Goal: Task Accomplishment & Management: Use online tool/utility

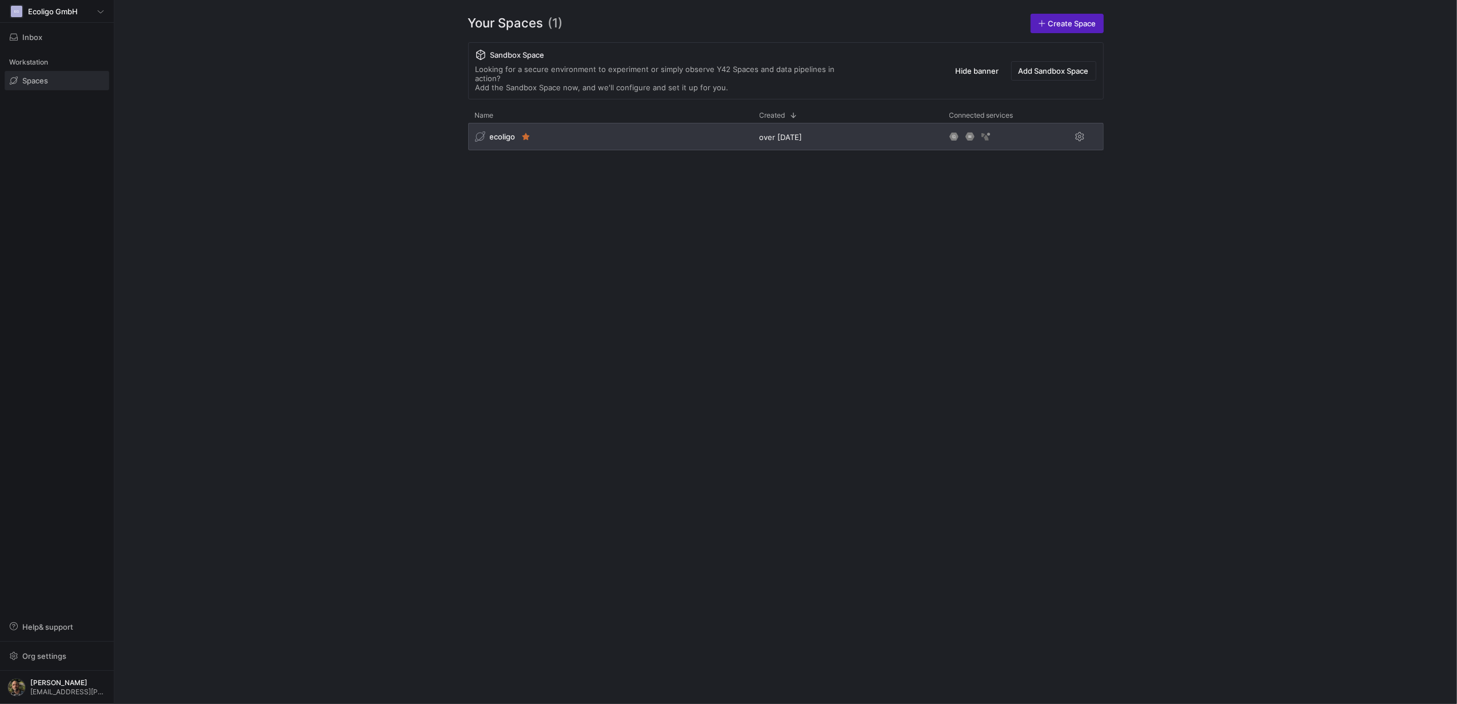
click at [632, 123] on div "ecoligo" at bounding box center [610, 136] width 285 height 27
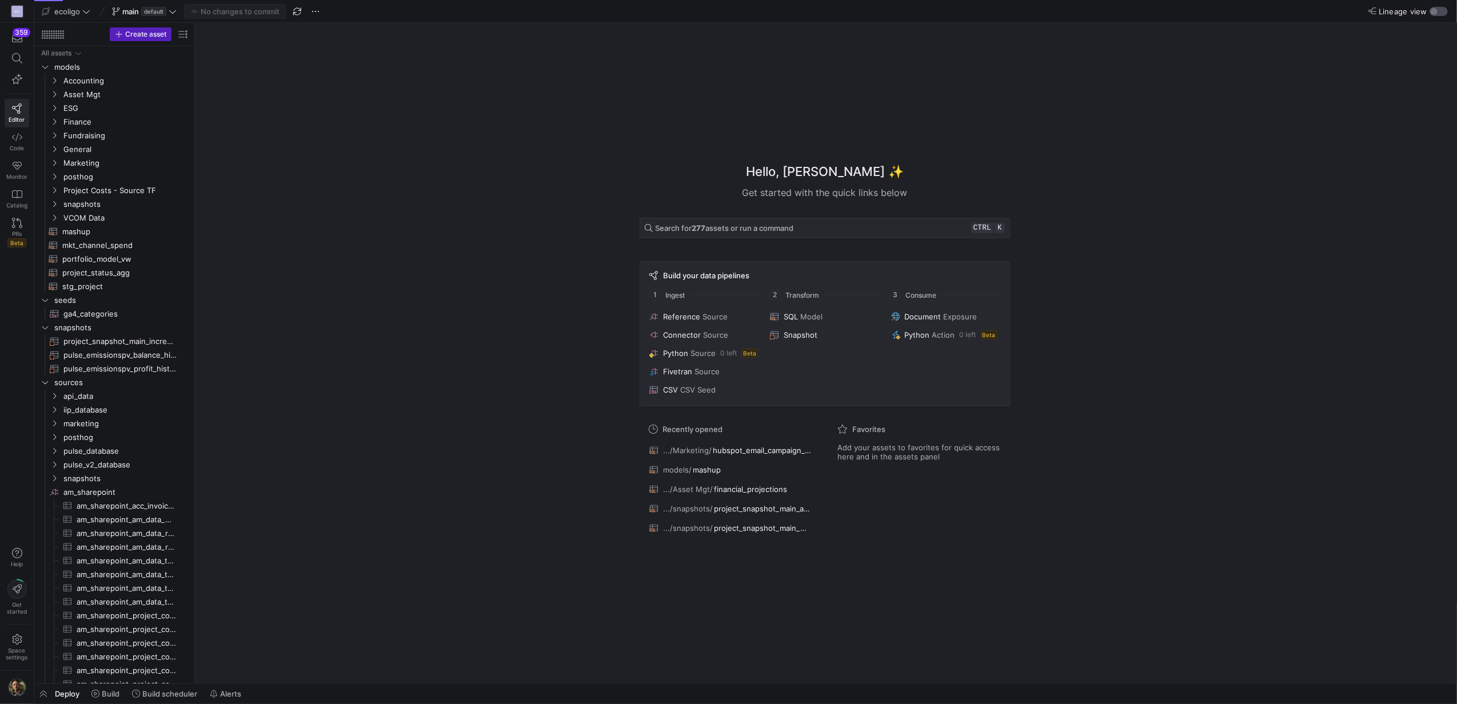
click at [1439, 10] on div "button" at bounding box center [1439, 11] width 18 height 9
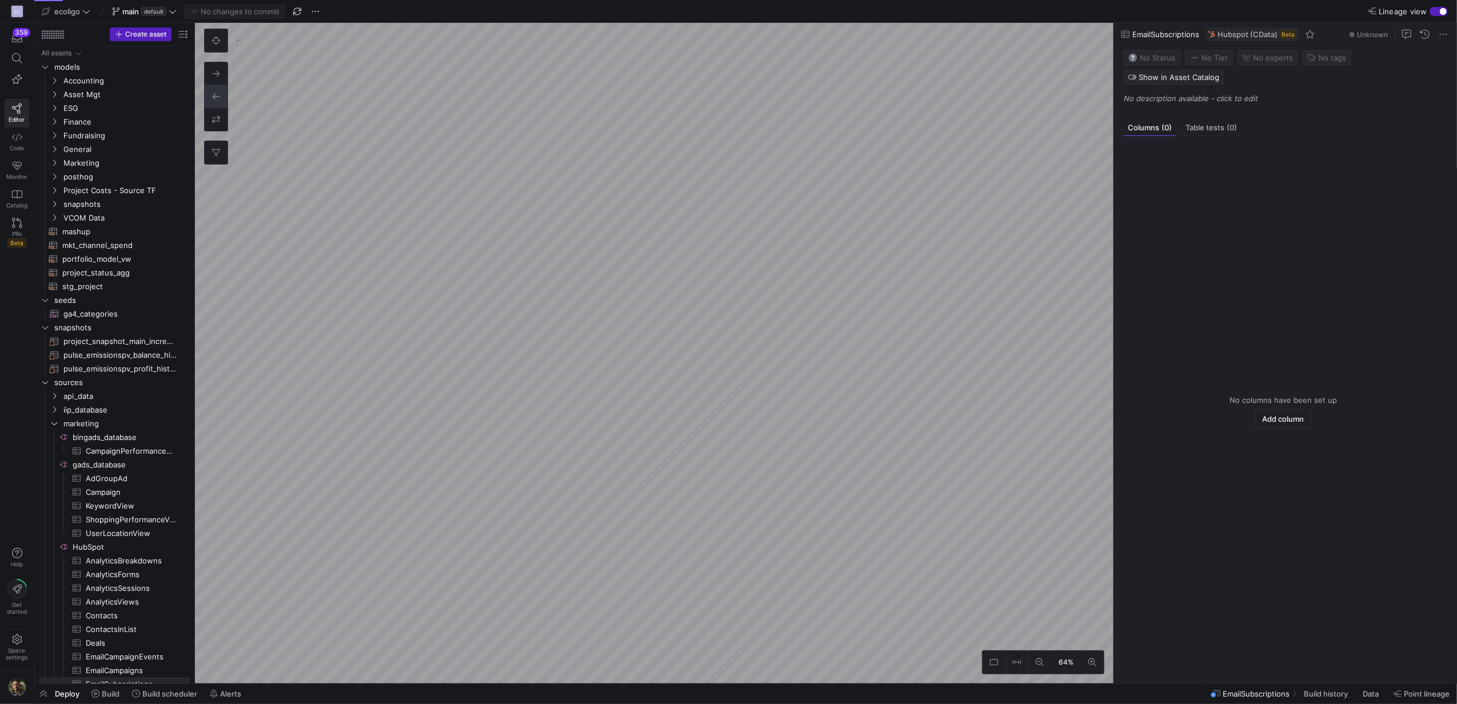
scroll to position [8, 0]
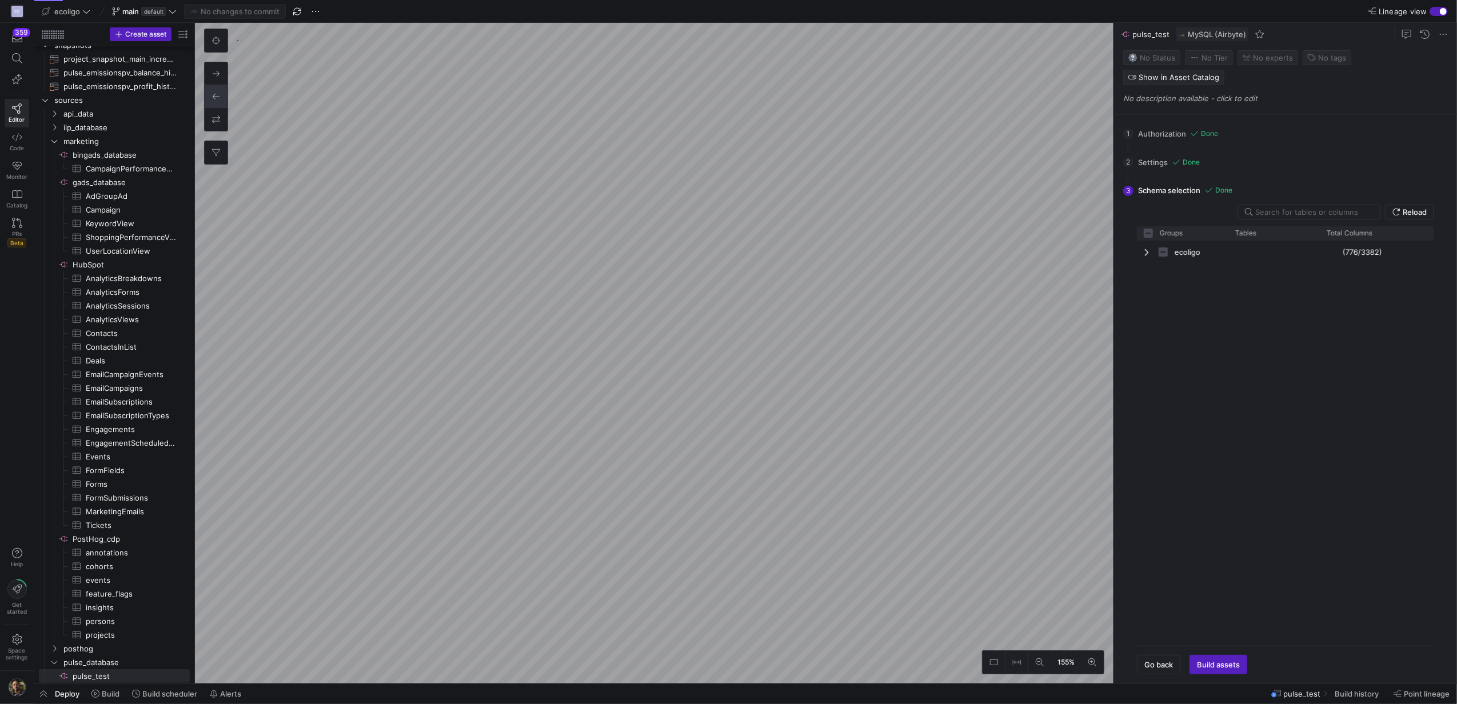
checkbox input "false"
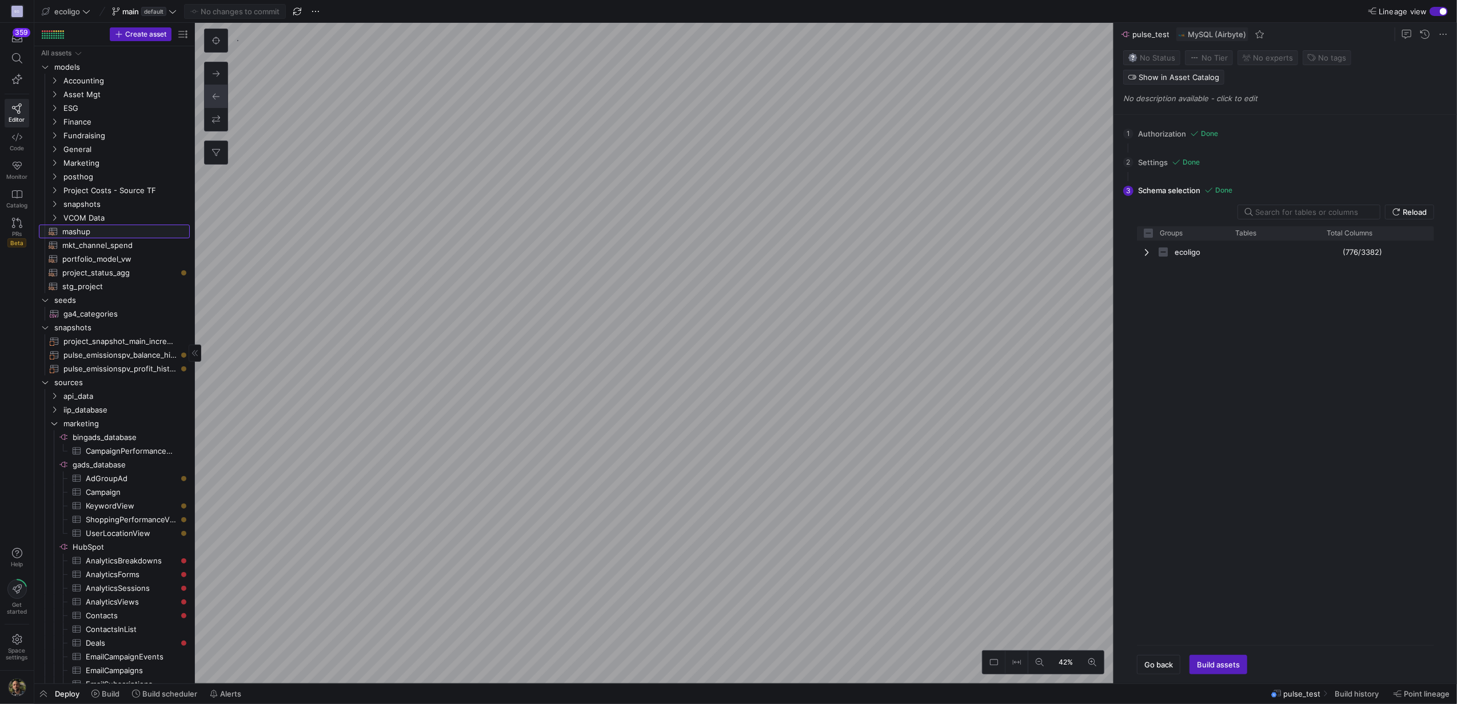
click at [72, 236] on span "mashup​​​​​​​​​​" at bounding box center [119, 231] width 114 height 13
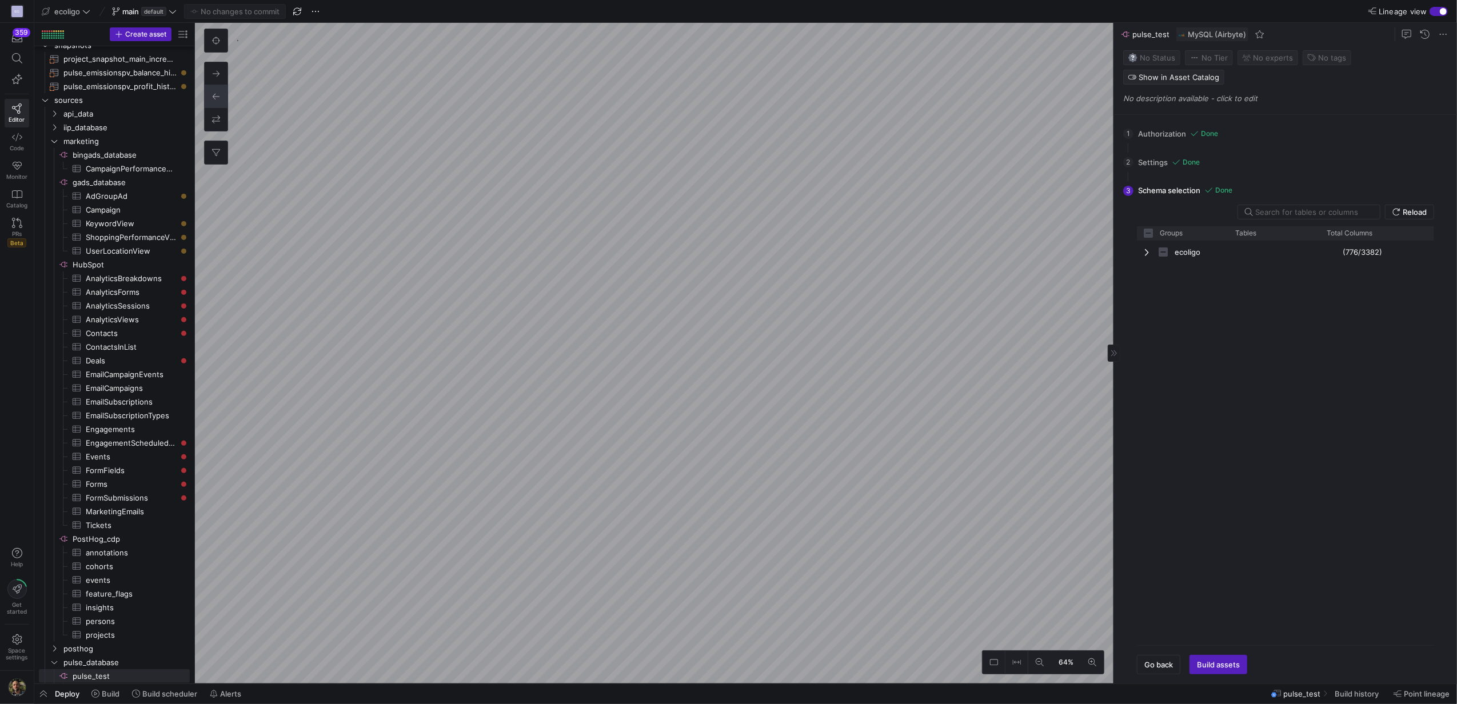
checkbox input "false"
